Goal: Ask a question

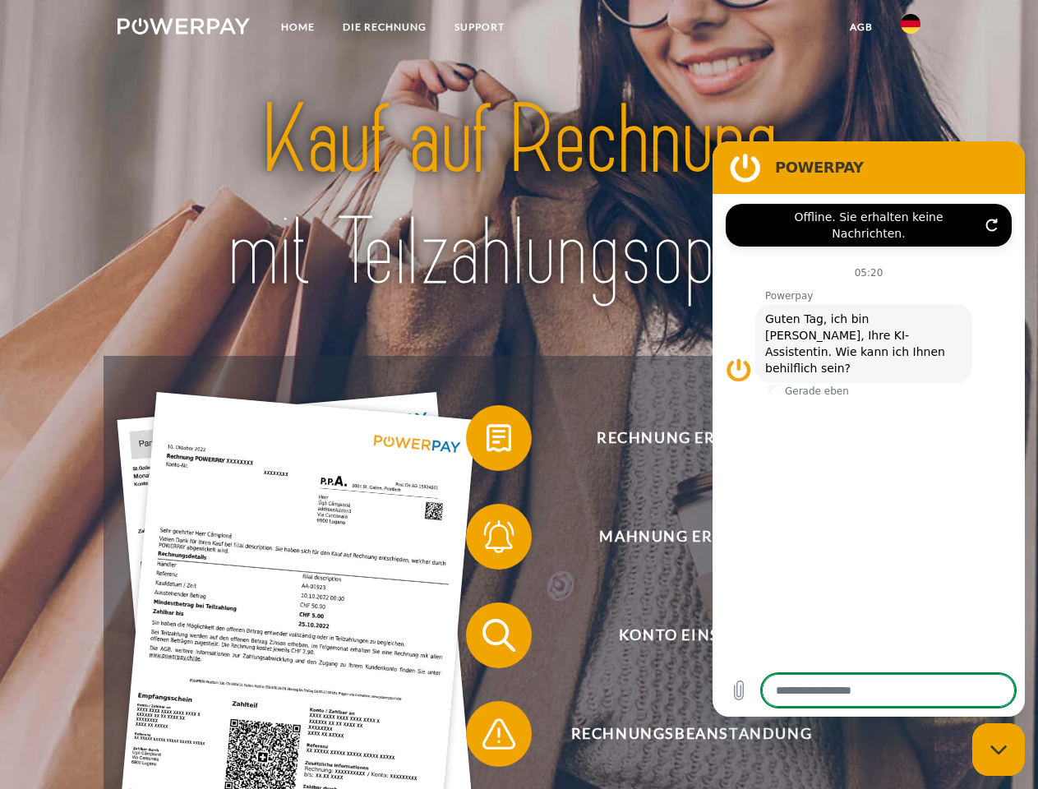
click at [183, 29] on img at bounding box center [184, 26] width 132 height 16
click at [911, 29] on img at bounding box center [911, 24] width 20 height 20
click at [861, 27] on link "agb" at bounding box center [861, 27] width 51 height 30
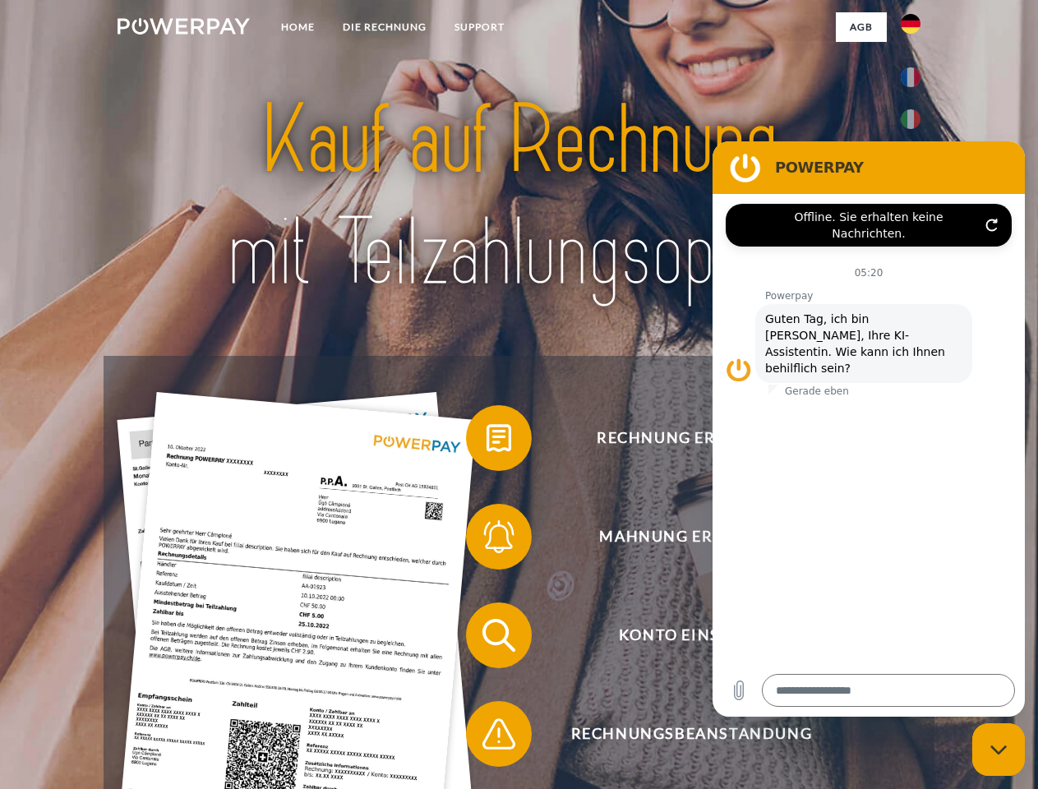
click at [487, 442] on span at bounding box center [474, 438] width 82 height 82
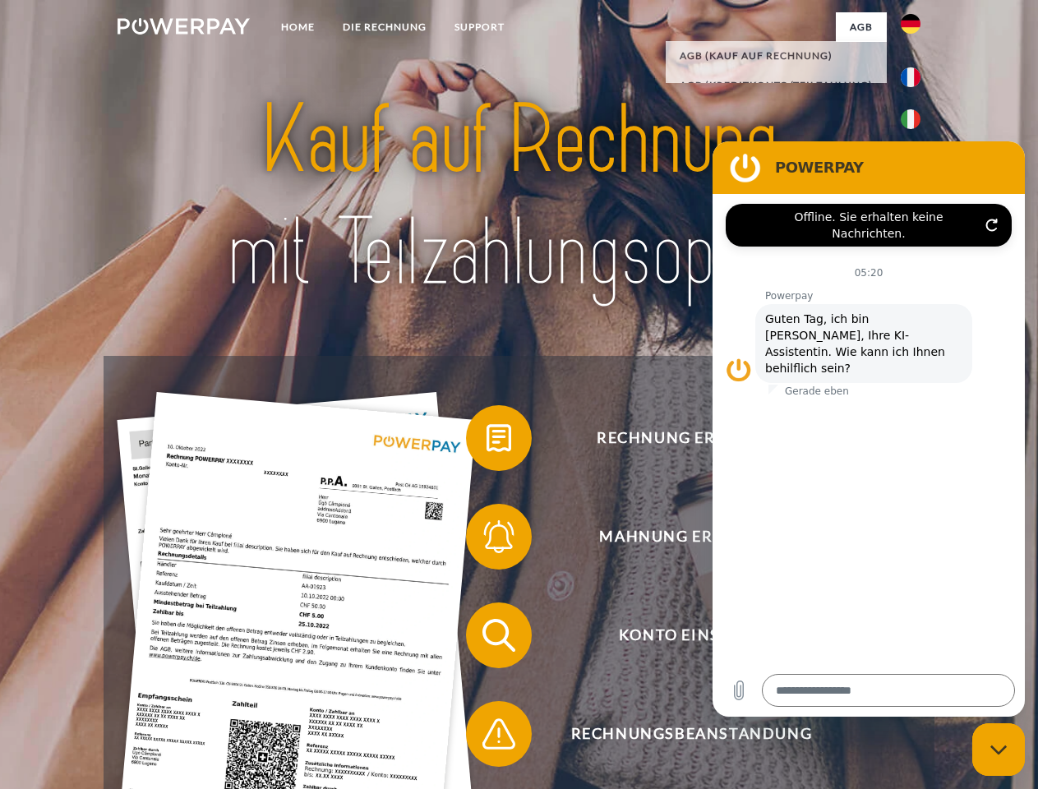
click at [487, 540] on span at bounding box center [474, 537] width 82 height 82
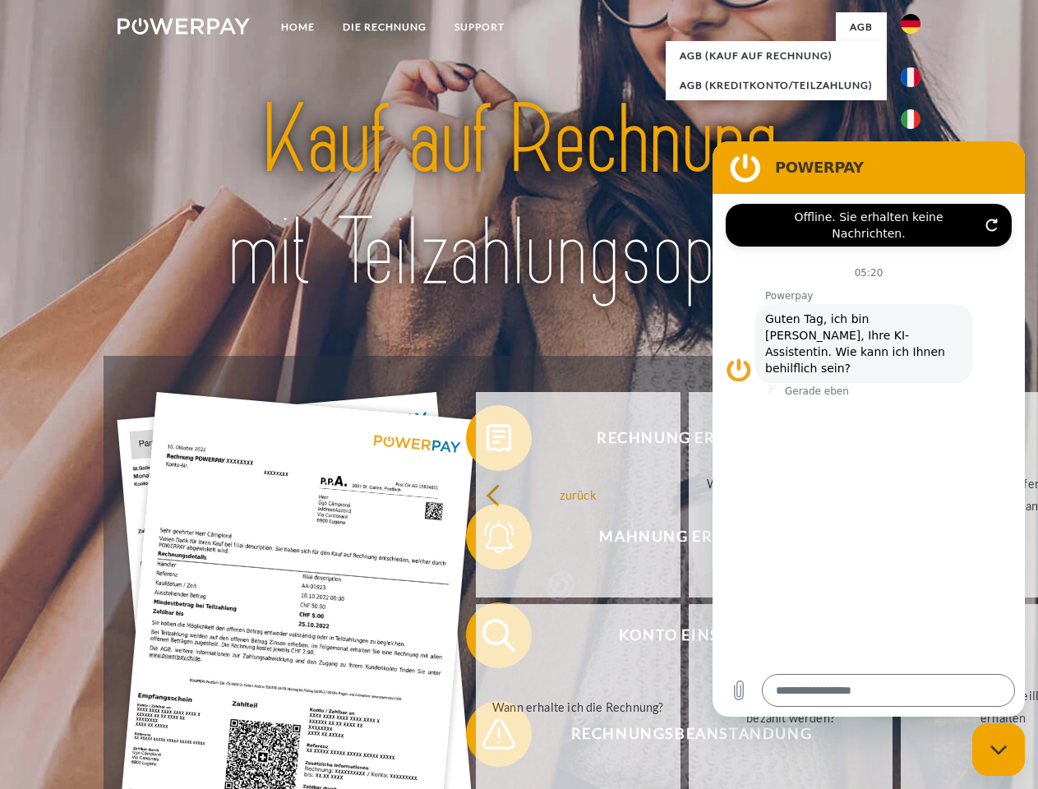
click at [689, 639] on link "Bis wann muss die Rechnung bezahlt werden?" at bounding box center [791, 707] width 205 height 206
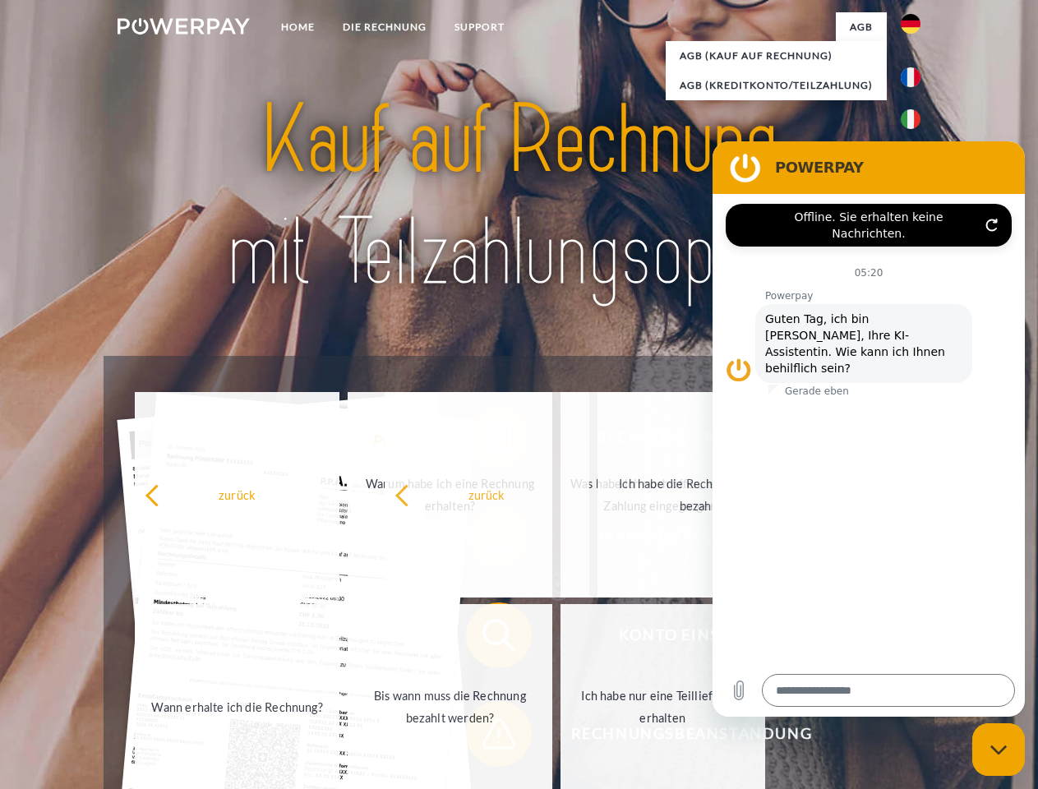
click at [561, 738] on link "Ich habe nur eine Teillieferung erhalten" at bounding box center [663, 707] width 205 height 206
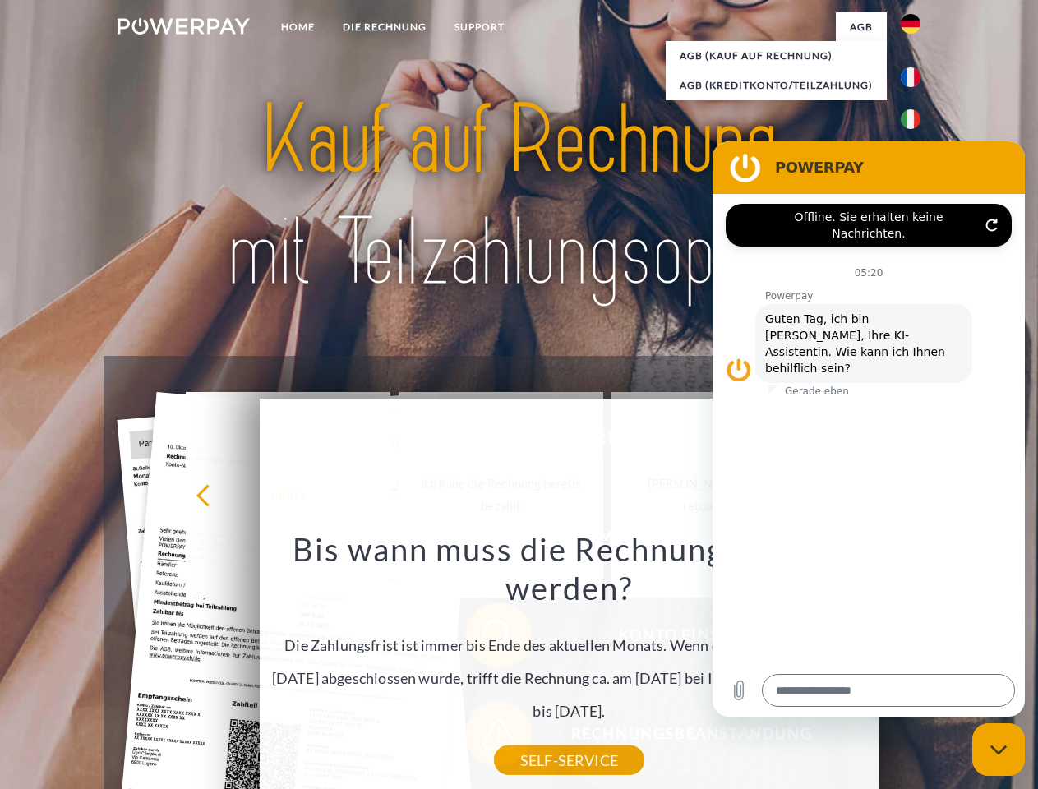
click at [999, 750] on icon "Messaging-Fenster schließen" at bounding box center [999, 750] width 17 height 11
type textarea "*"
